Goal: Task Accomplishment & Management: Use online tool/utility

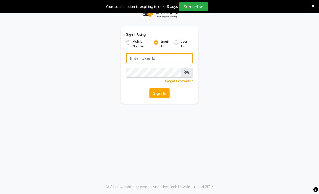
type input "[EMAIL_ADDRESS][DOMAIN_NAME]"
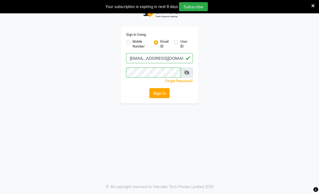
click at [160, 94] on button "Sign In" at bounding box center [159, 93] width 20 height 10
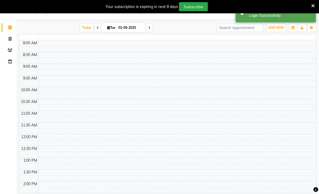
select select "en"
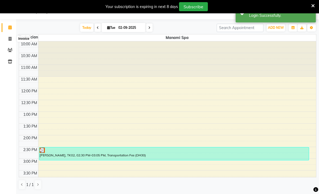
click at [9, 38] on icon at bounding box center [10, 39] width 3 height 4
select select "service"
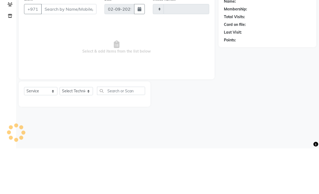
type input "2375"
select select "6884"
type input "1"
click at [195, 66] on span "Select & add items from the list below" at bounding box center [116, 92] width 185 height 53
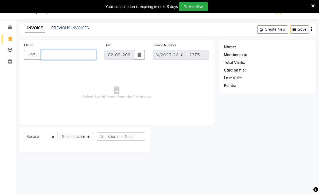
click at [94, 55] on input "1" at bounding box center [68, 55] width 55 height 10
type input "565355119"
click at [88, 57] on span "Add Client" at bounding box center [82, 54] width 21 height 5
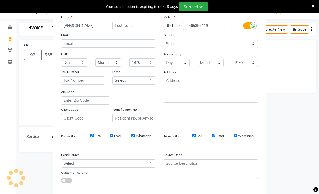
scroll to position [26, 0]
type input "[PERSON_NAME]"
click at [288, 61] on ngb-modal-window "Add Client Generate Dummy Number Name Ismail P Email DOB Day 01 02 03 04 05 06 …" at bounding box center [159, 97] width 319 height 194
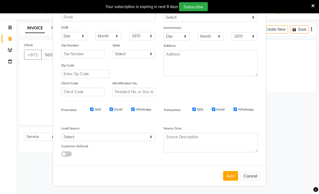
scroll to position [52, 0]
click at [236, 175] on button "Add" at bounding box center [230, 177] width 15 height 10
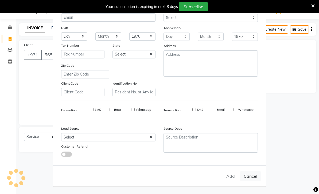
type input "56*****19"
select select
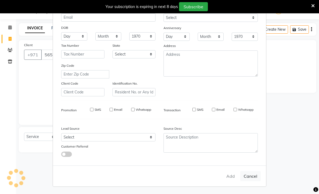
select select
checkbox input "false"
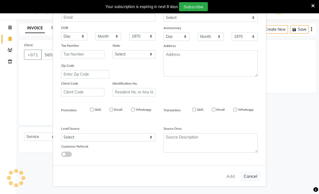
checkbox input "false"
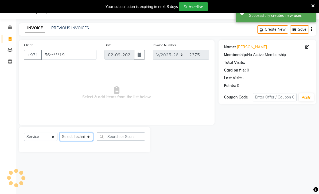
click at [88, 137] on select "Select Technician [PERSON_NAME] [PERSON_NAME] [PERSON_NAME] Spa Manami Spa 2 [P…" at bounding box center [76, 137] width 33 height 8
select select "53950"
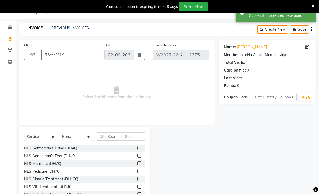
click at [71, 188] on div "NLS VIP Treatment (DH140)" at bounding box center [48, 187] width 48 height 6
checkbox input "false"
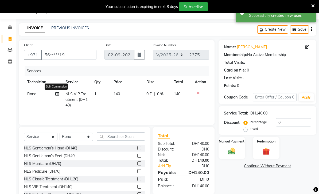
click at [58, 92] on icon at bounding box center [57, 94] width 4 height 4
select select "53950"
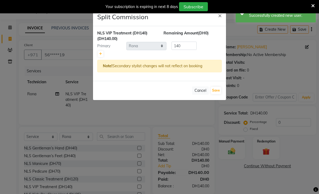
click at [98, 54] on link at bounding box center [101, 54] width 6 height 6
type input "70"
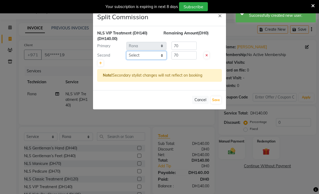
click at [164, 57] on select "Select [PERSON_NAME] [PERSON_NAME] [PERSON_NAME] Spa Manami Spa 2 [PERSON_NAME]…" at bounding box center [146, 55] width 40 height 8
select select "53951"
click at [219, 103] on button "Save" at bounding box center [216, 99] width 10 height 7
select select "Select"
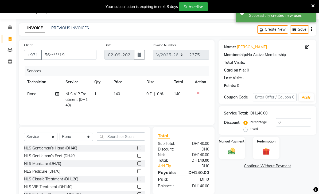
click at [229, 152] on img at bounding box center [232, 151] width 12 height 8
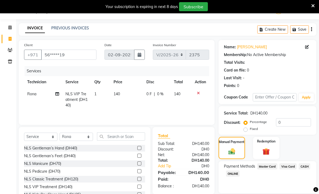
click at [292, 168] on span "Visa Card" at bounding box center [288, 167] width 17 height 6
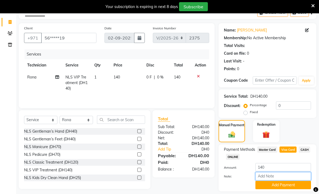
click at [274, 173] on input "Note:" at bounding box center [283, 176] width 56 height 8
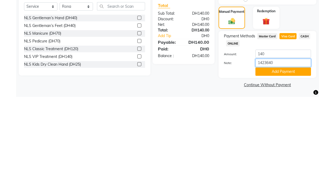
type input "14236403"
click at [286, 165] on button "Add Payment" at bounding box center [283, 169] width 56 height 8
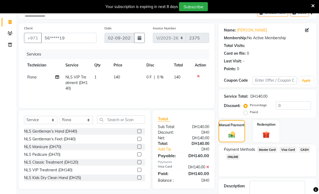
scroll to position [45, 0]
